Goal: Task Accomplishment & Management: Manage account settings

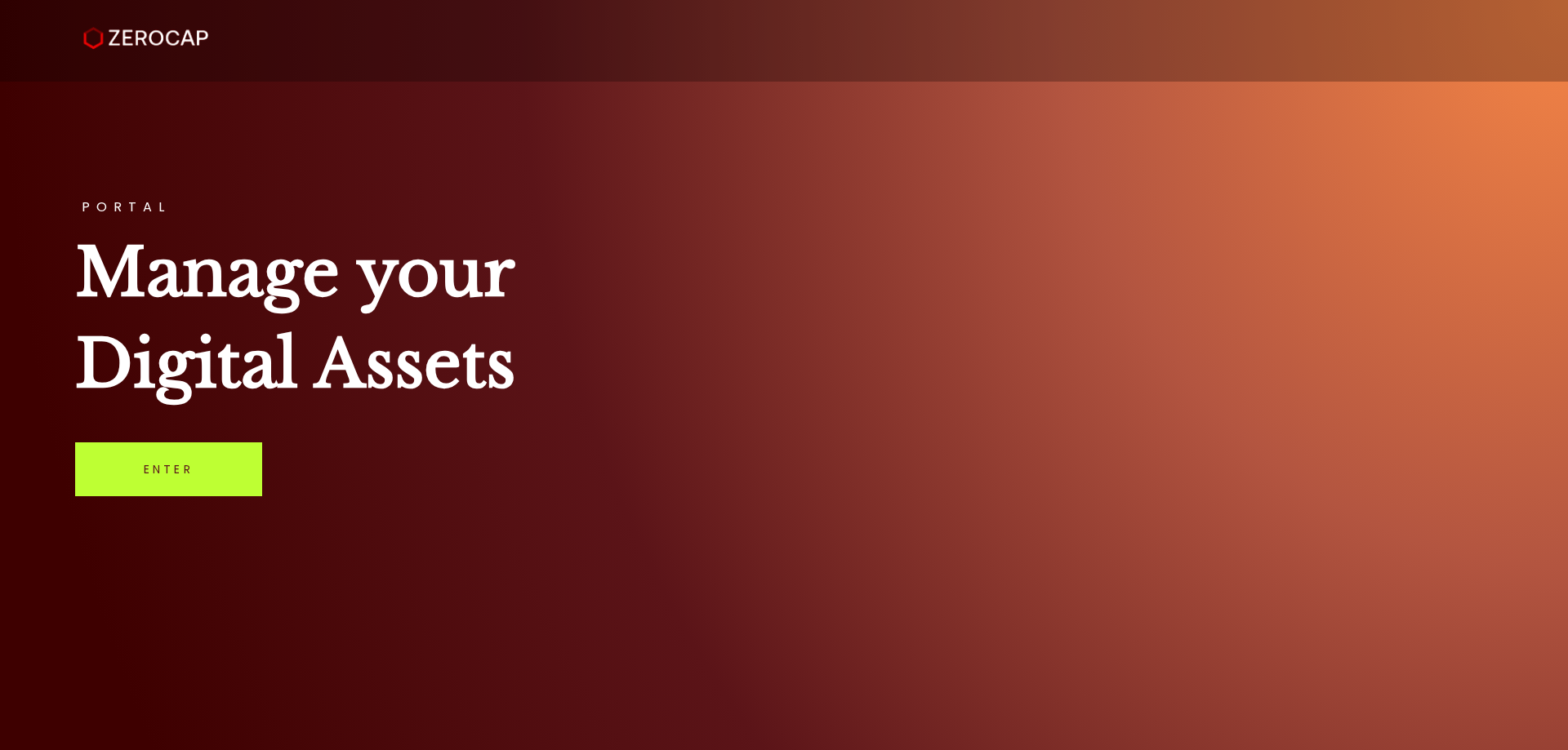
click at [215, 485] on link "Enter" at bounding box center [169, 469] width 187 height 54
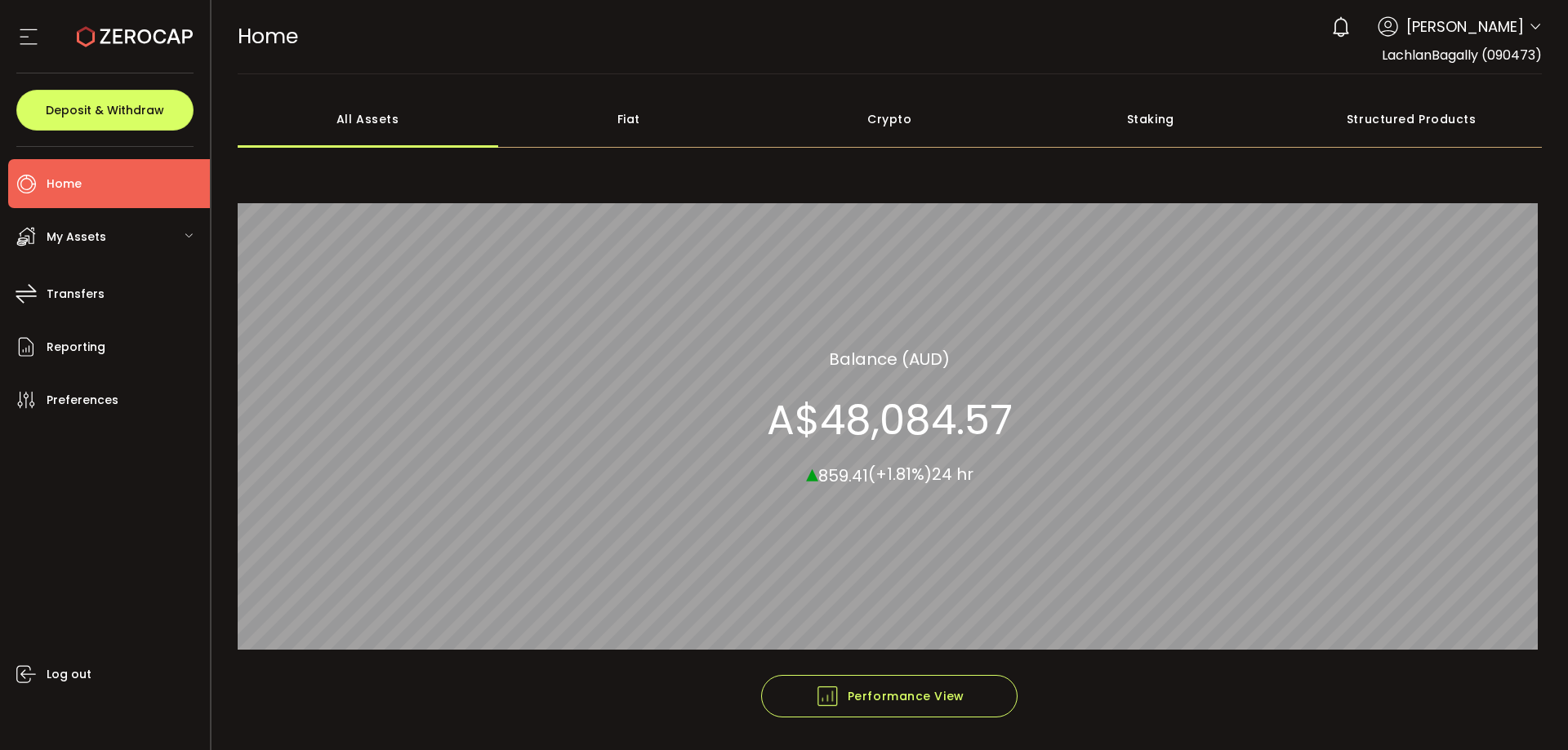
click at [1529, 23] on icon at bounding box center [1536, 27] width 13 height 13
click at [1529, 27] on icon at bounding box center [1536, 27] width 13 height 13
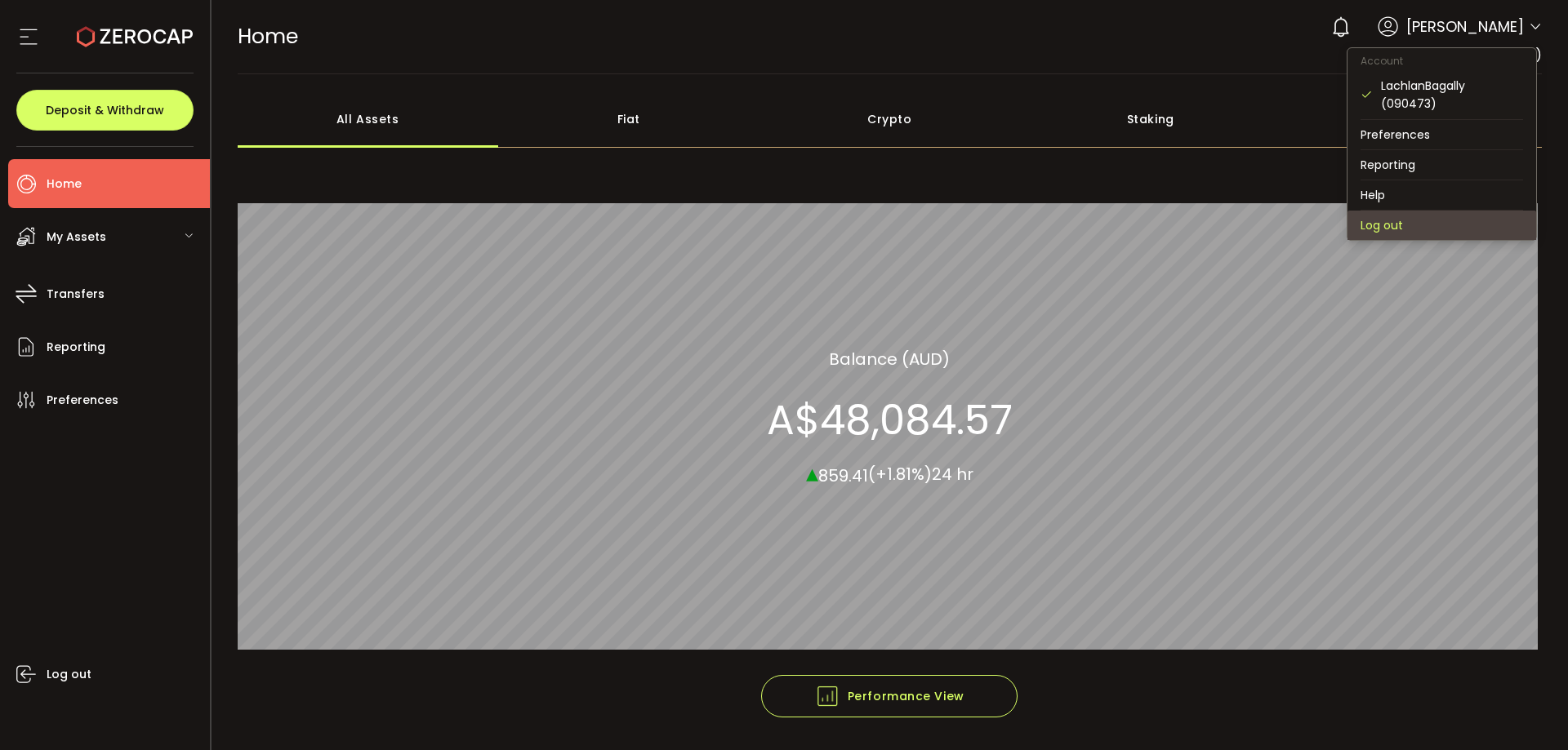
click at [1392, 224] on li "Log out" at bounding box center [1441, 225] width 188 height 30
